Goal: Browse casually: Explore the website without a specific task or goal

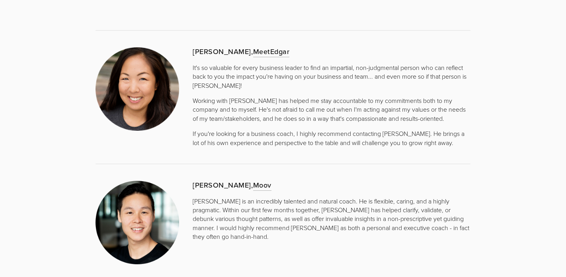
scroll to position [1793, 0]
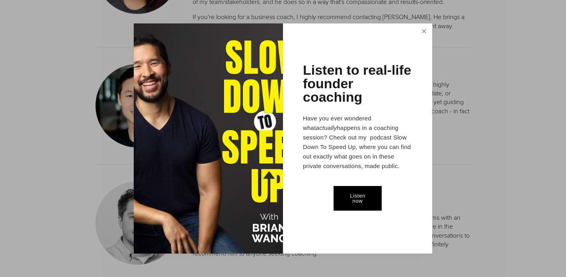
click at [419, 32] on link "Close" at bounding box center [424, 32] width 14 height 15
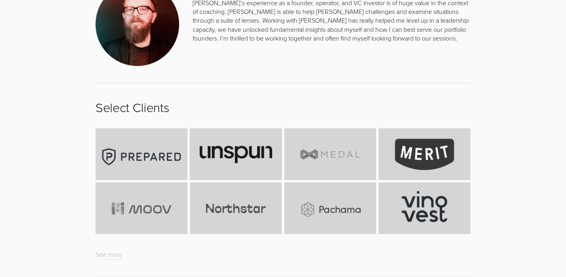
scroll to position [2564, 0]
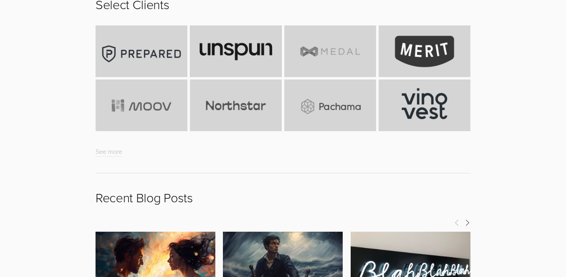
click at [298, 140] on div at bounding box center [283, 80] width 388 height 122
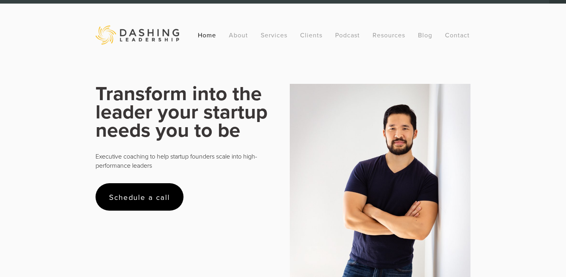
scroll to position [0, 0]
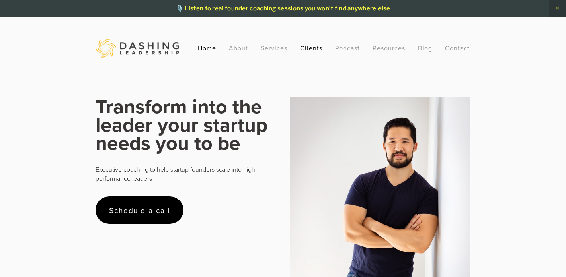
click at [319, 51] on link "Clients" at bounding box center [311, 48] width 22 height 14
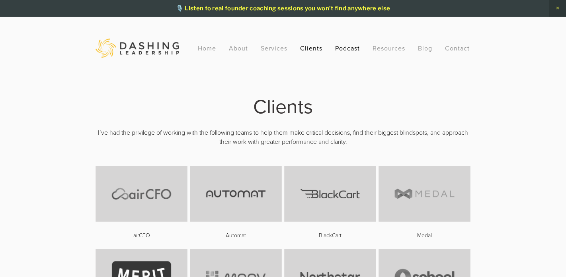
click at [337, 51] on link "Podcast" at bounding box center [347, 48] width 25 height 14
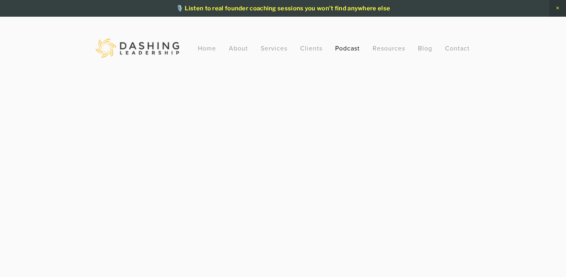
click at [144, 50] on img at bounding box center [138, 48] width 84 height 19
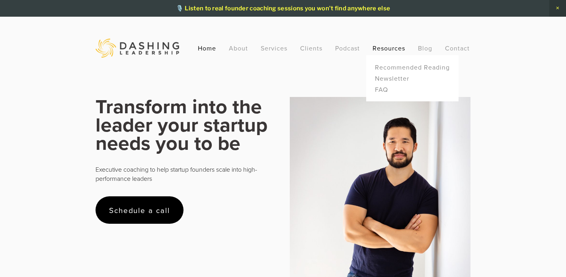
click at [386, 51] on link "Resources" at bounding box center [388, 48] width 33 height 9
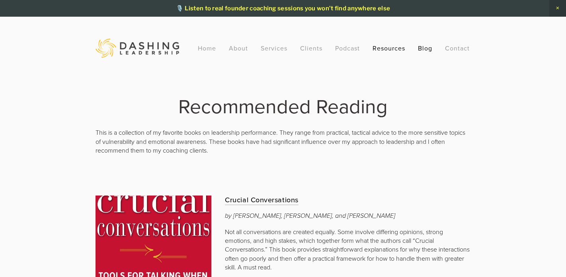
click at [428, 43] on link "Blog" at bounding box center [425, 48] width 14 height 14
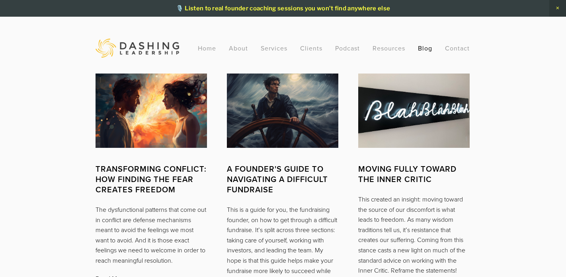
click at [168, 55] on img at bounding box center [138, 48] width 84 height 19
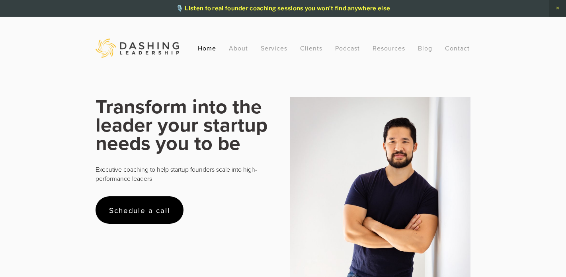
click at [144, 52] on img at bounding box center [138, 48] width 84 height 19
click at [272, 50] on link "Services" at bounding box center [274, 48] width 27 height 14
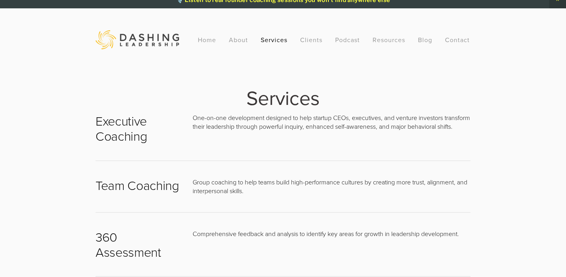
scroll to position [11, 0]
